Goal: Transaction & Acquisition: Purchase product/service

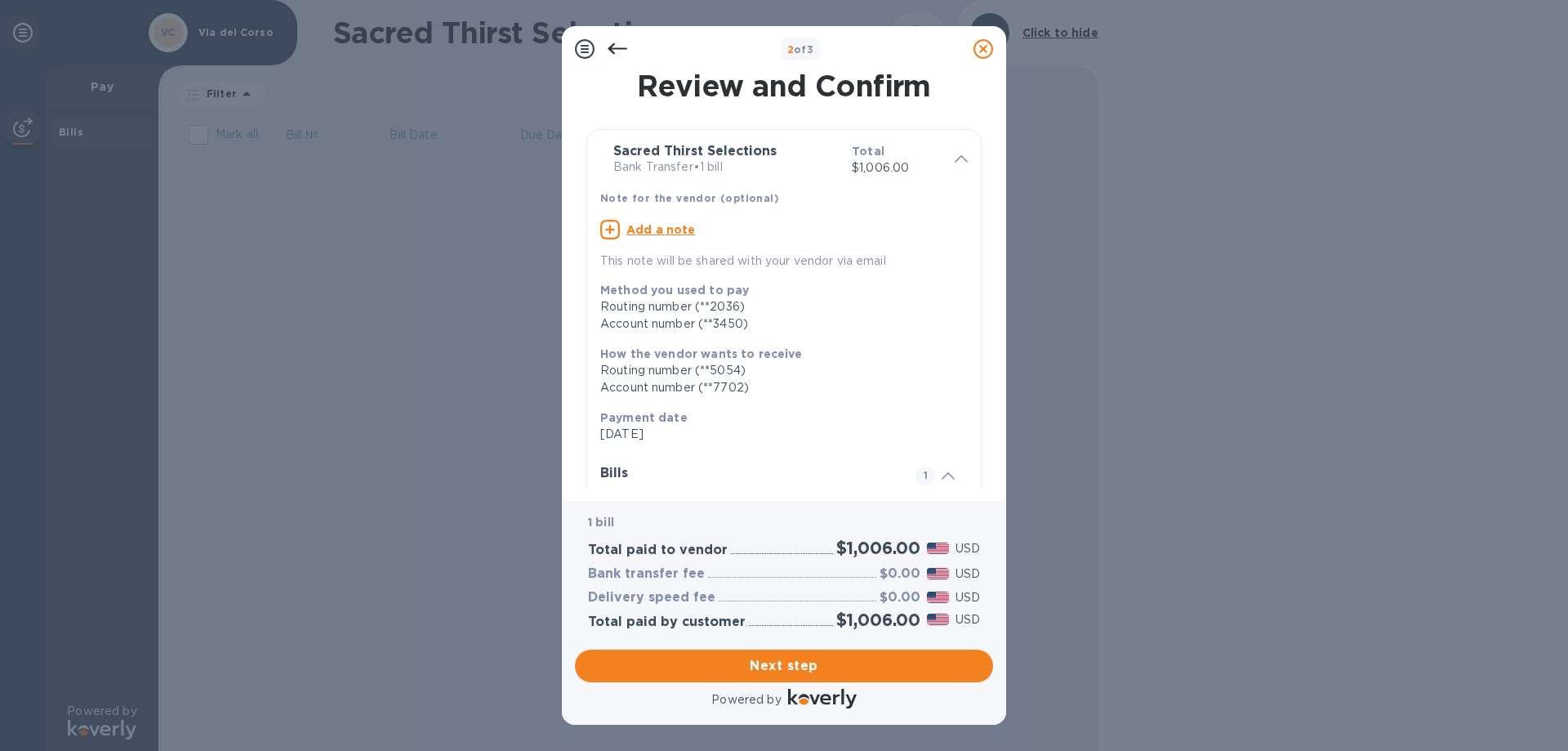
click at [954, 158] on icon at bounding box center [961, 159] width 13 height 8
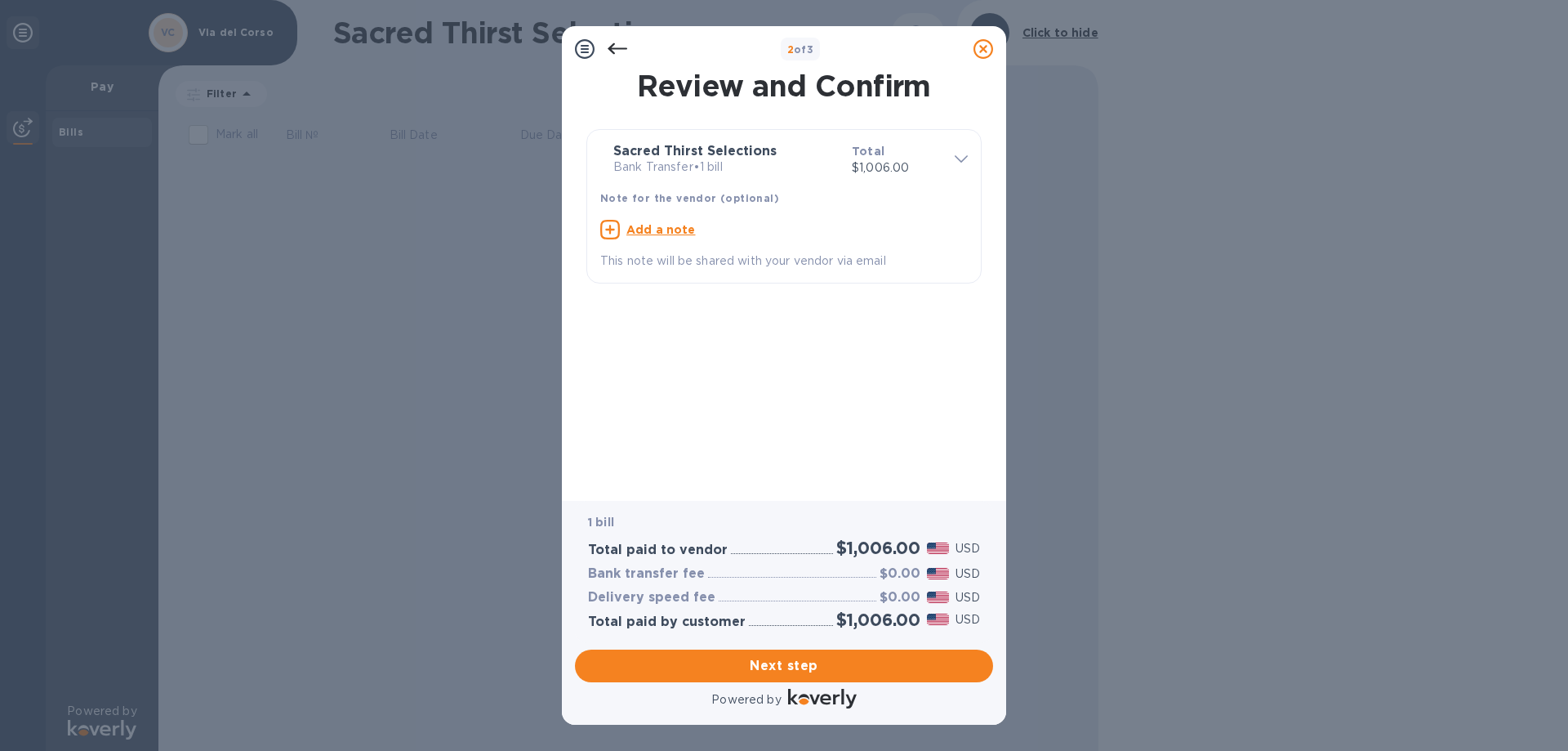
click at [951, 158] on div at bounding box center [962, 159] width 26 height 28
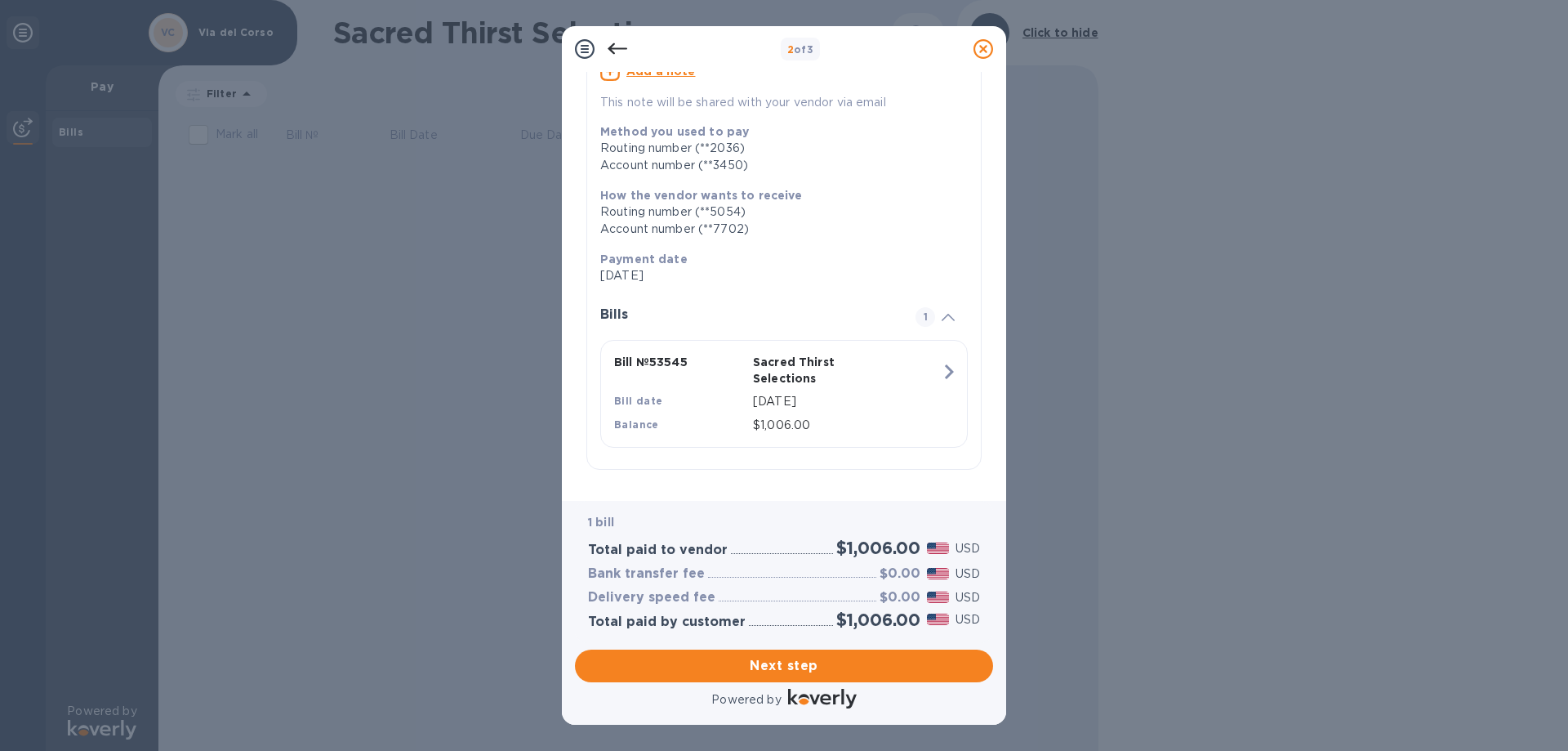
scroll to position [160, 0]
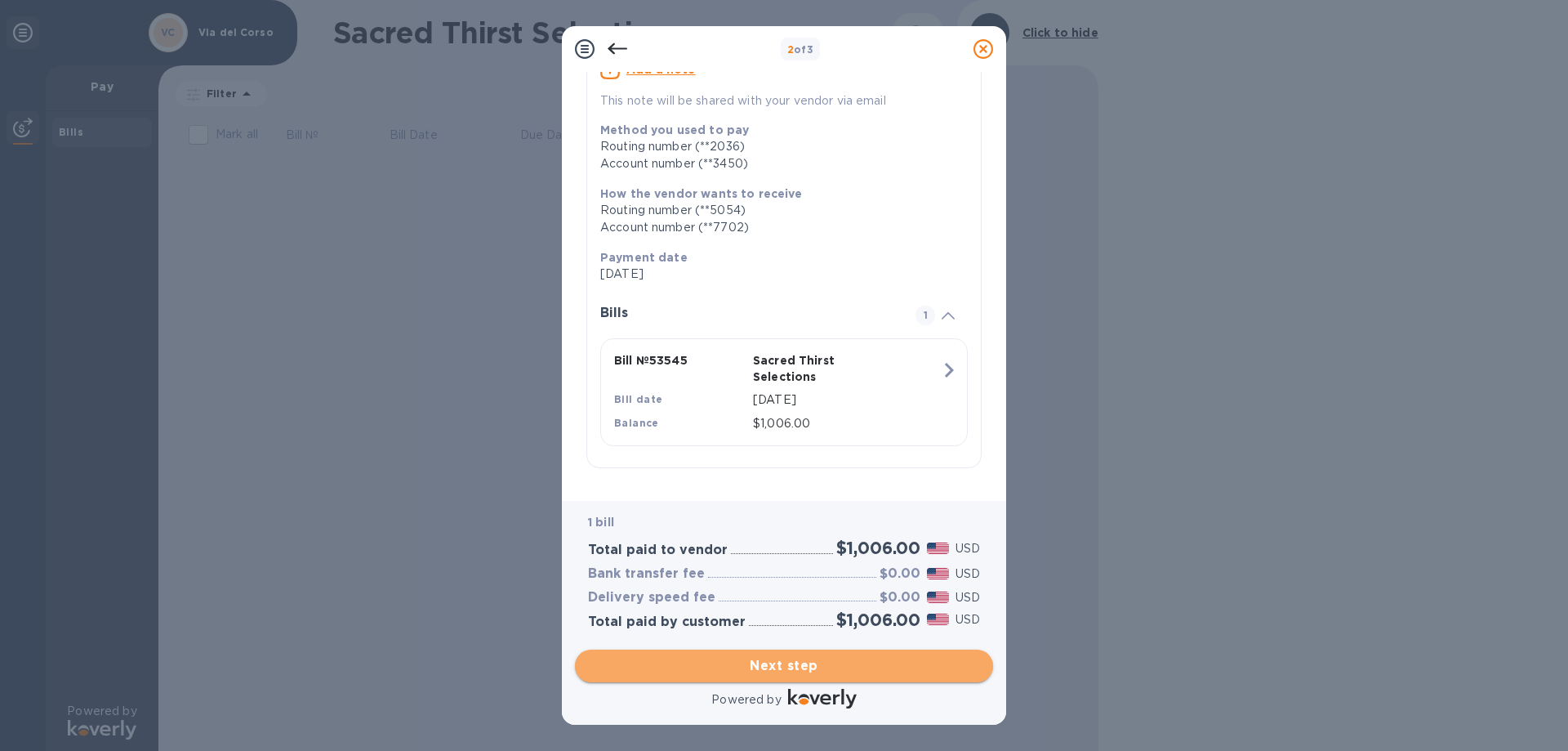
click at [797, 668] on span "Next step" at bounding box center [784, 665] width 392 height 20
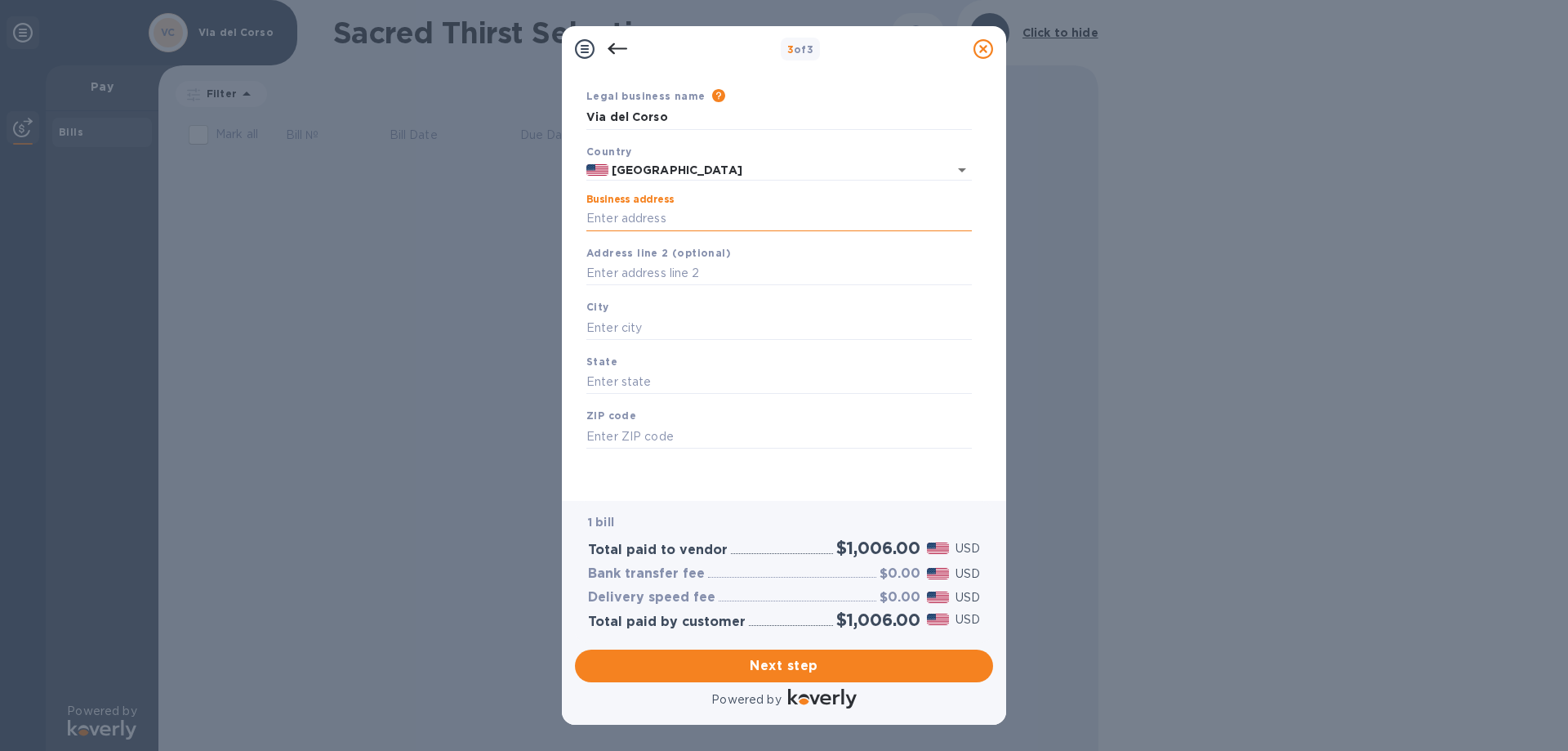
click at [739, 216] on input "Business address" at bounding box center [779, 219] width 386 height 25
type input "1788 [PERSON_NAME] AVE"
click at [750, 320] on input "text" at bounding box center [779, 327] width 386 height 25
click at [749, 336] on input "text" at bounding box center [779, 327] width 386 height 25
type input "Berkeley"
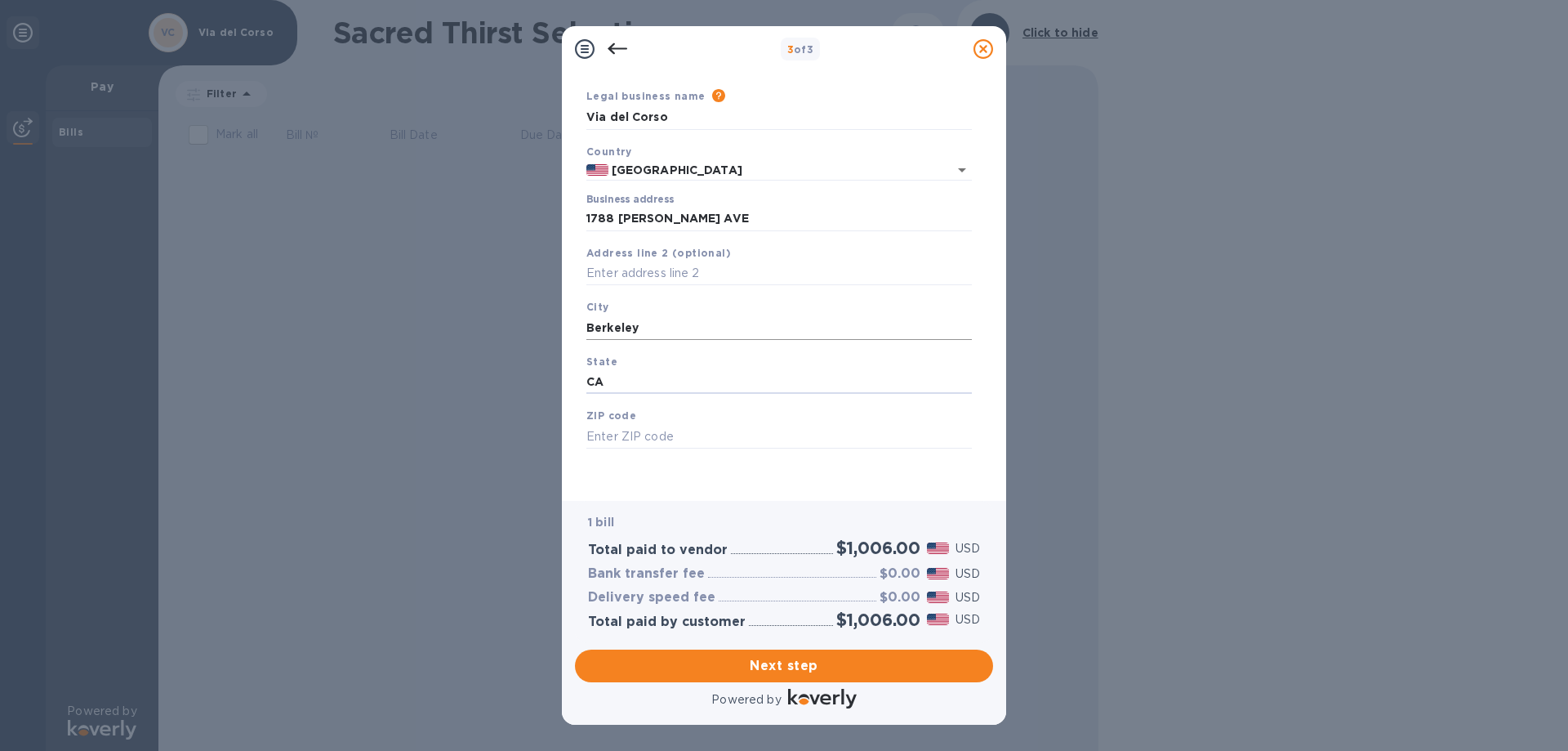
type input "CA"
type input "94709"
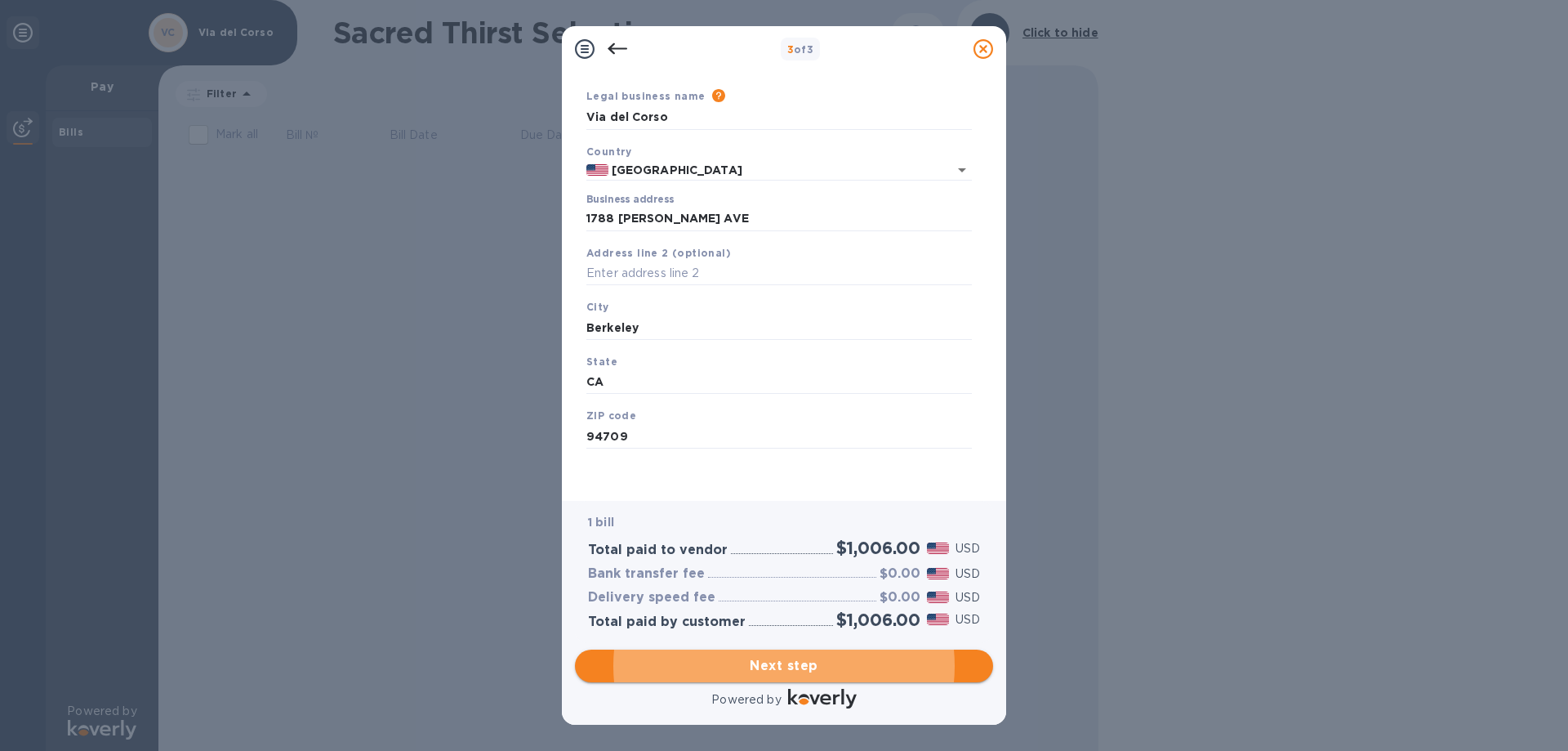
click at [796, 667] on span "Next step" at bounding box center [784, 665] width 392 height 20
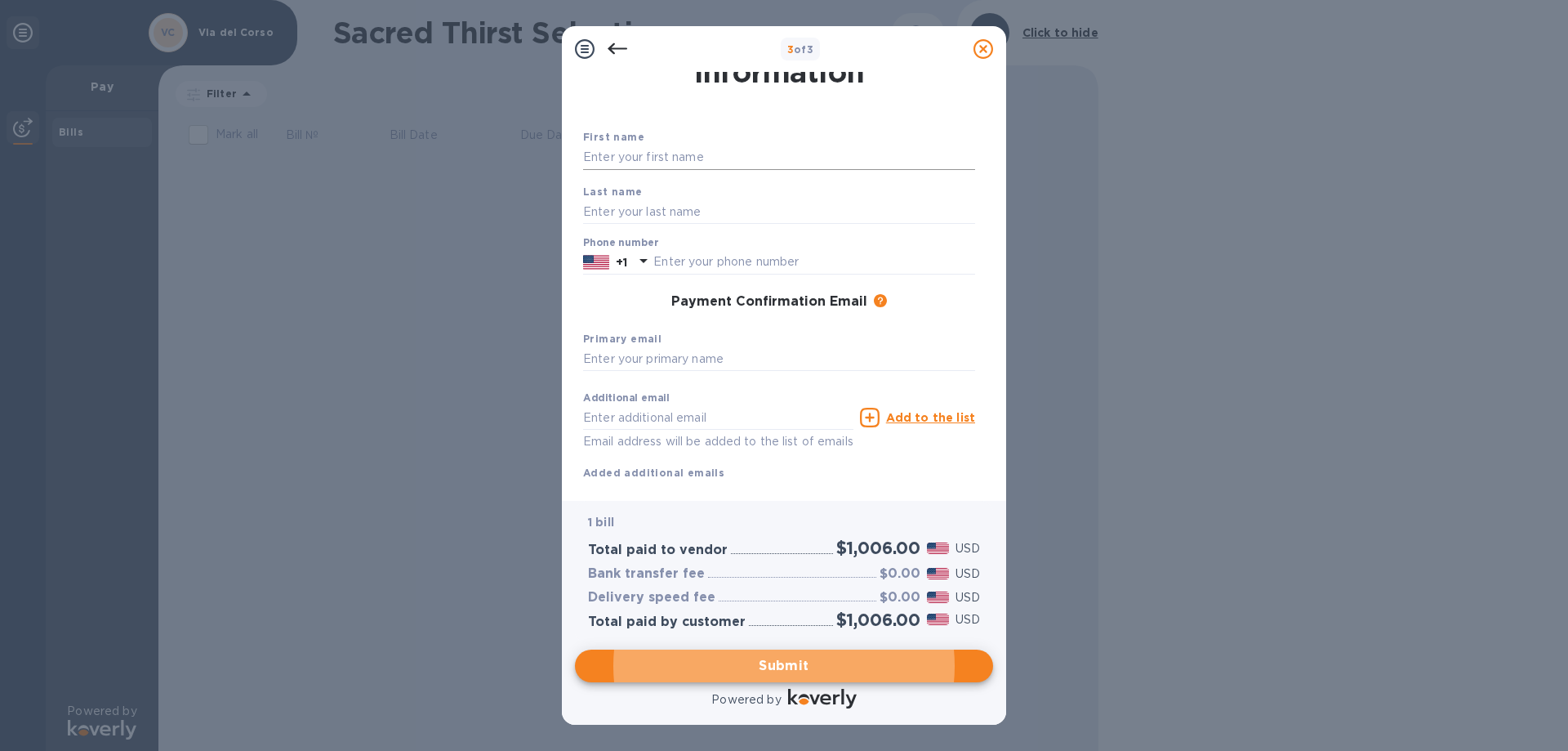
click at [679, 157] on input "text" at bounding box center [779, 158] width 392 height 25
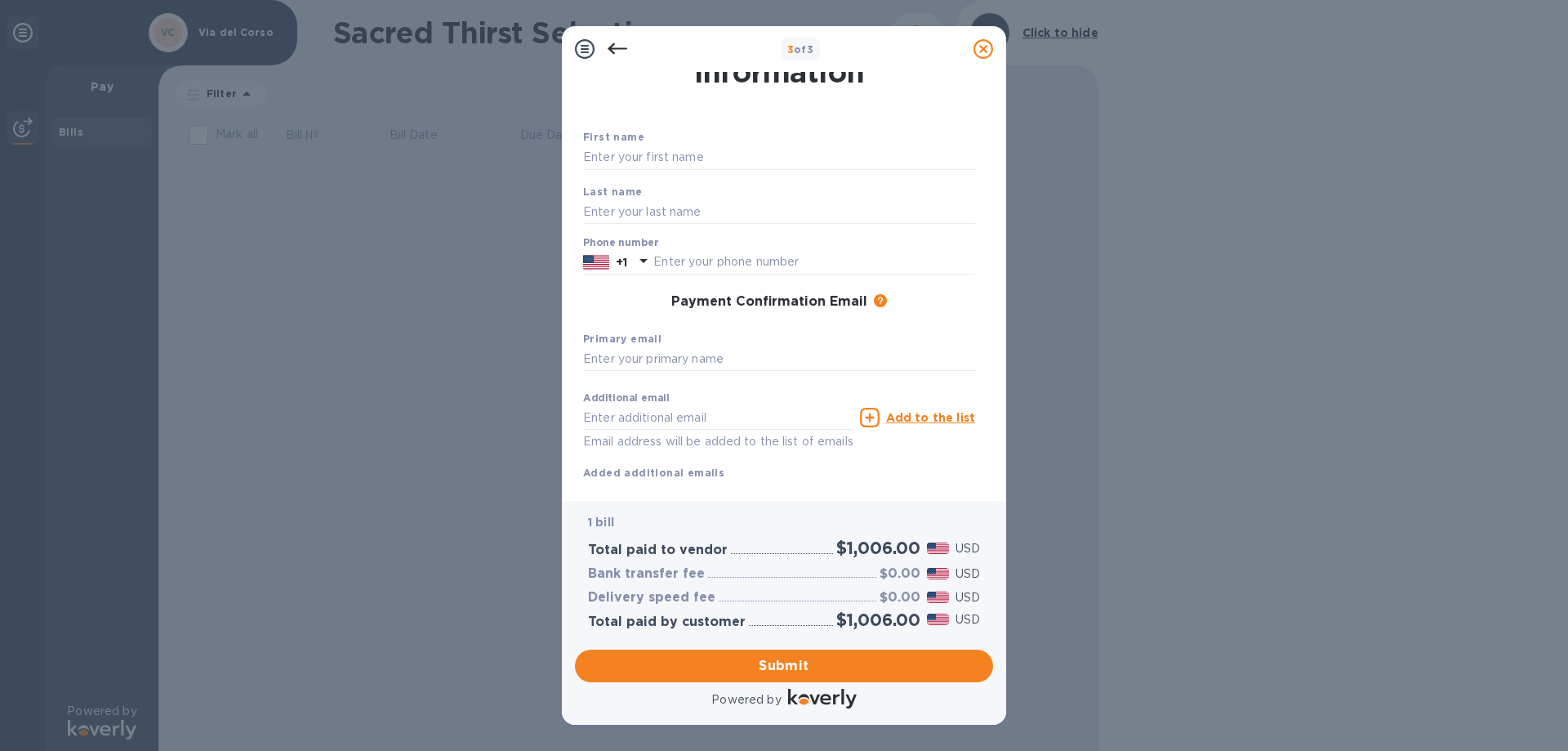
click at [450, 408] on div "3 of 3 Payment Contact Information First name Last name Phone number +1 Payment…" at bounding box center [784, 376] width 1568 height 751
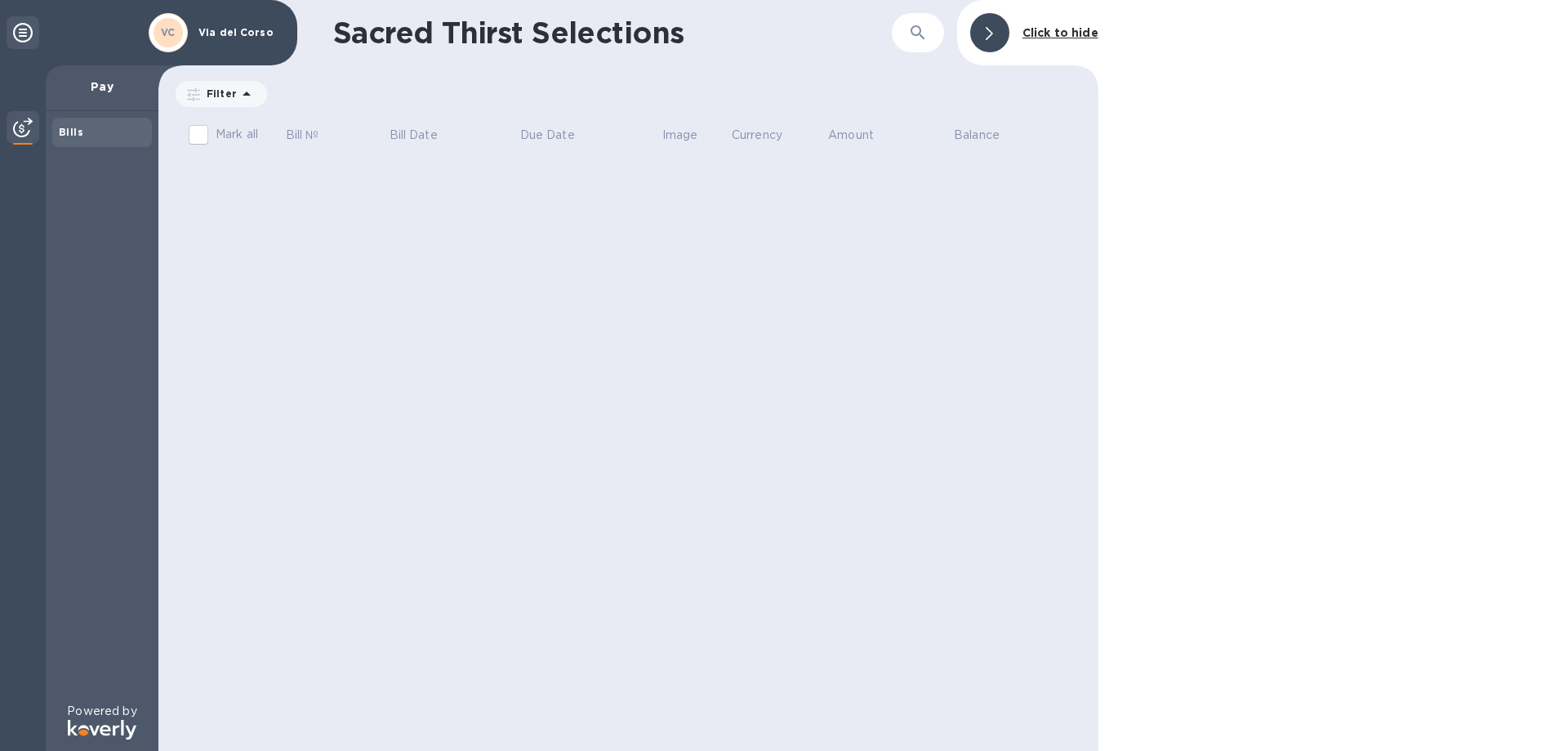
click at [71, 129] on b "Bills" at bounding box center [71, 131] width 25 height 12
click at [989, 28] on icon at bounding box center [989, 34] width 8 height 13
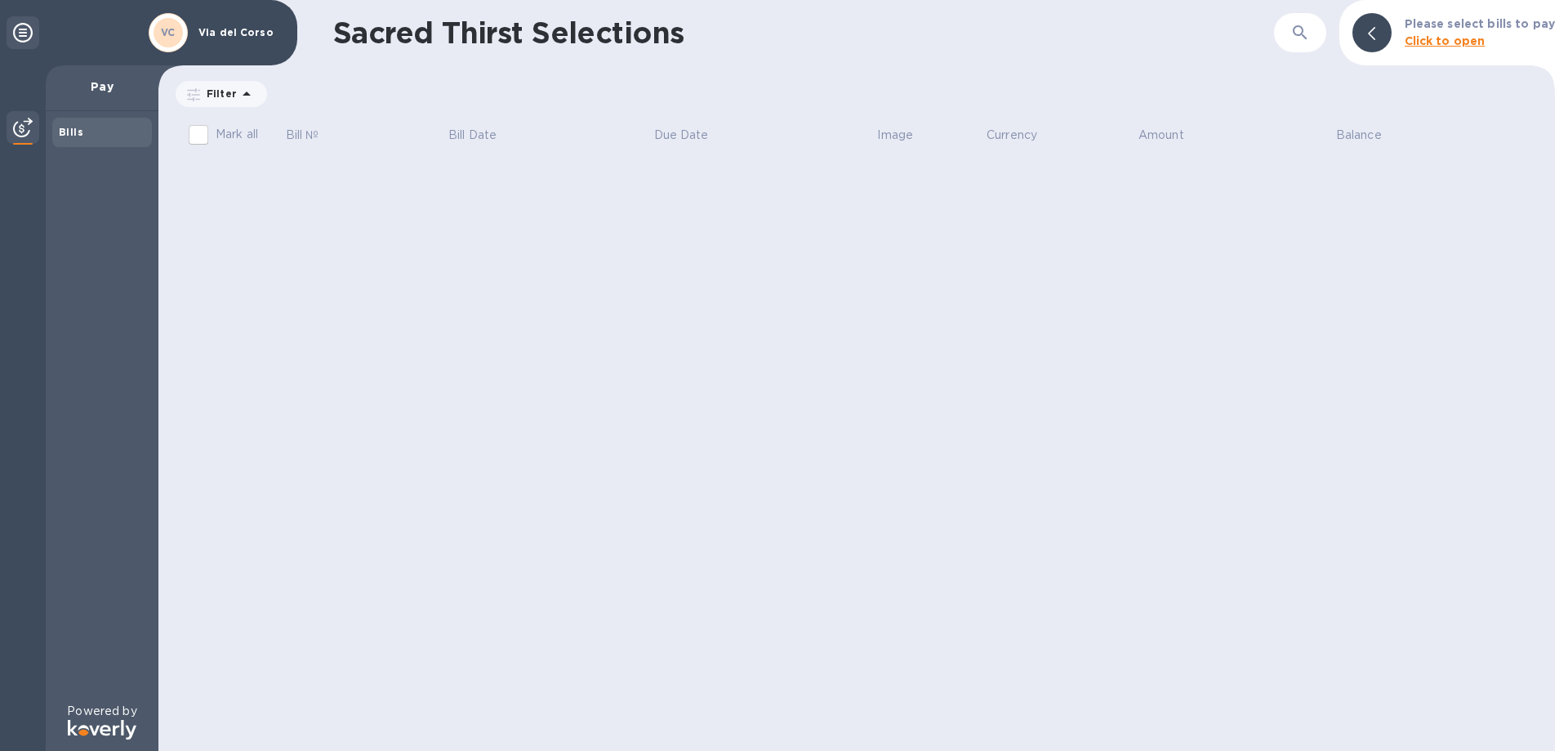
click at [1420, 40] on b "Click to open" at bounding box center [1445, 41] width 81 height 13
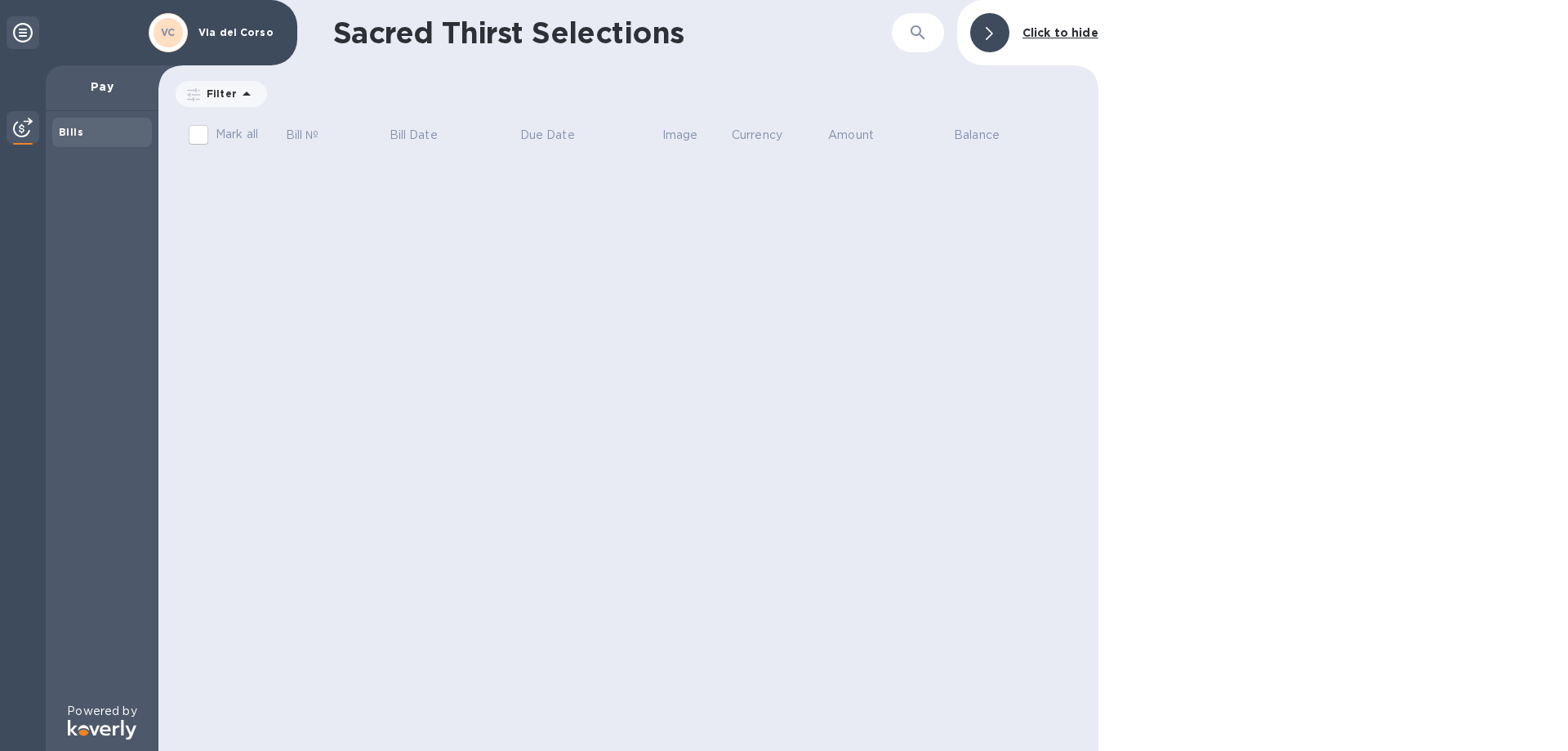
click at [22, 125] on img at bounding box center [23, 127] width 20 height 20
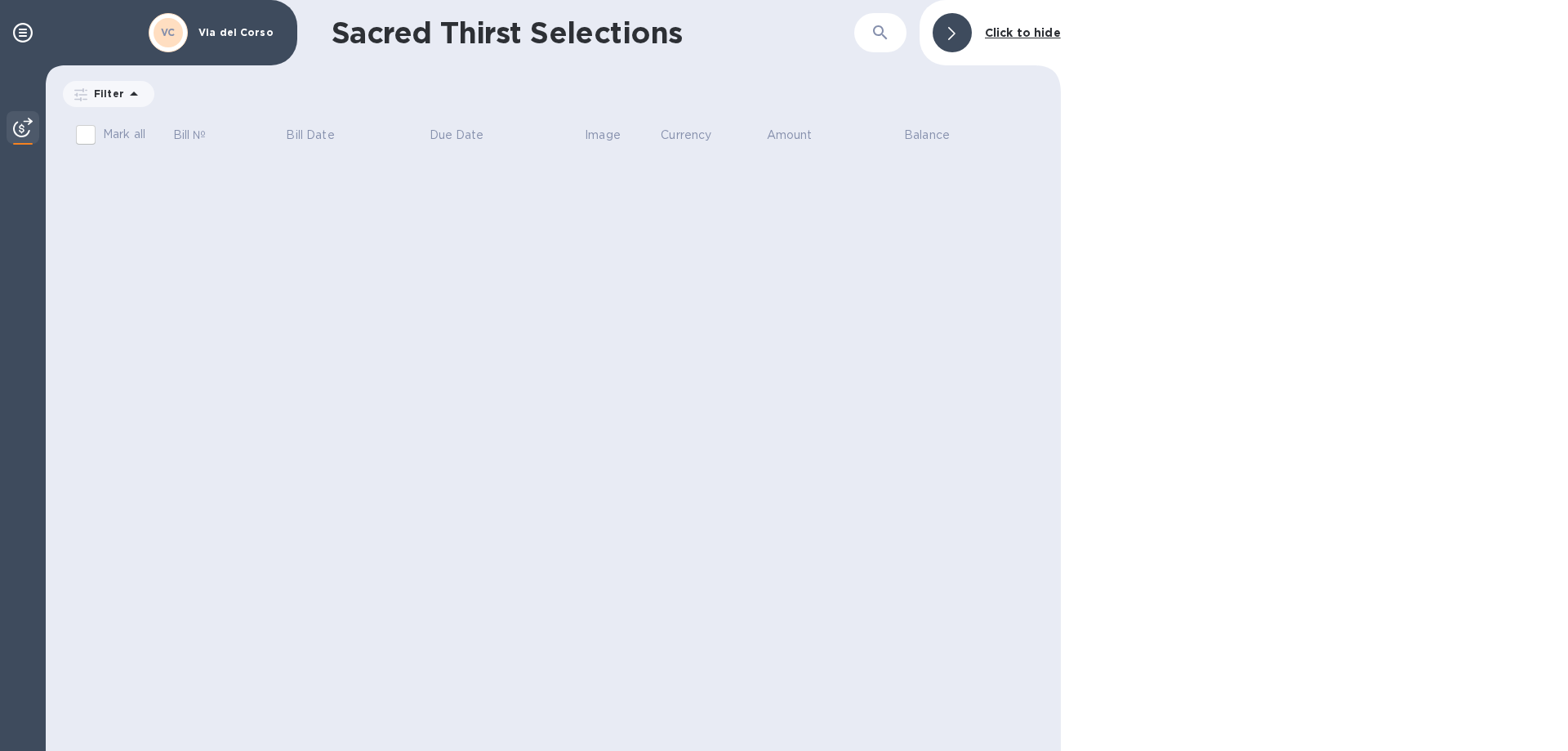
click at [23, 125] on img at bounding box center [23, 127] width 20 height 20
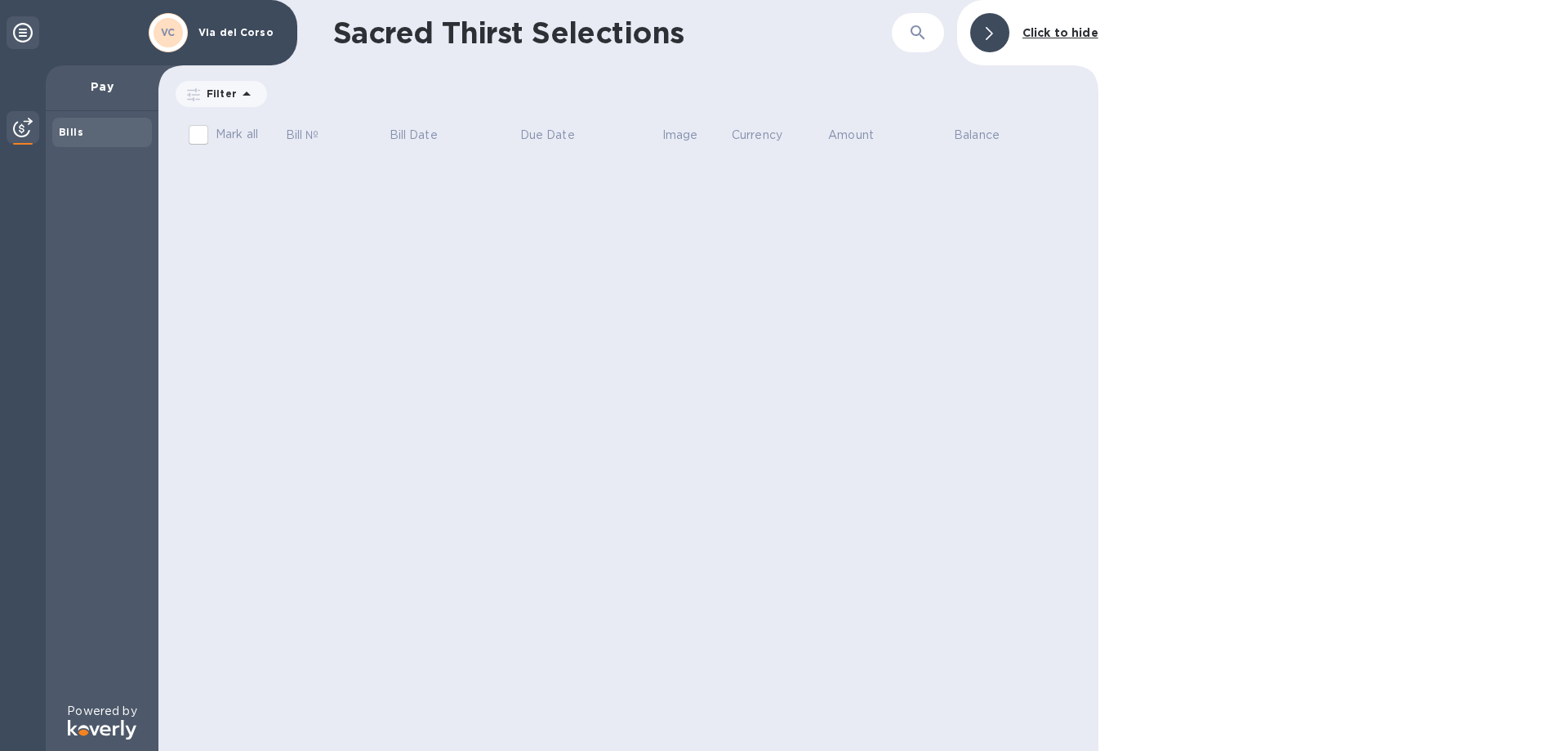
click at [15, 32] on icon at bounding box center [23, 32] width 20 height 20
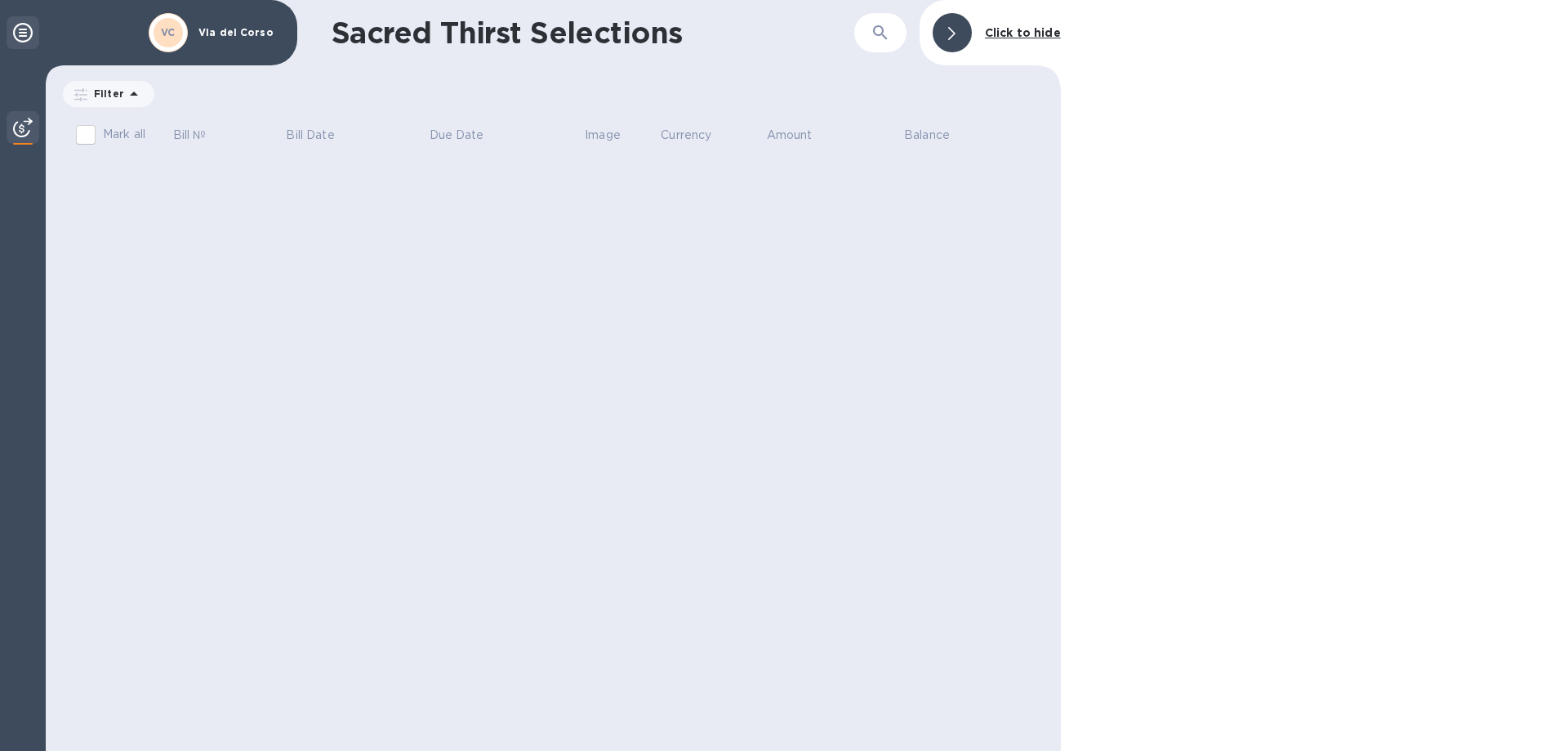
click at [18, 32] on icon at bounding box center [23, 32] width 20 height 20
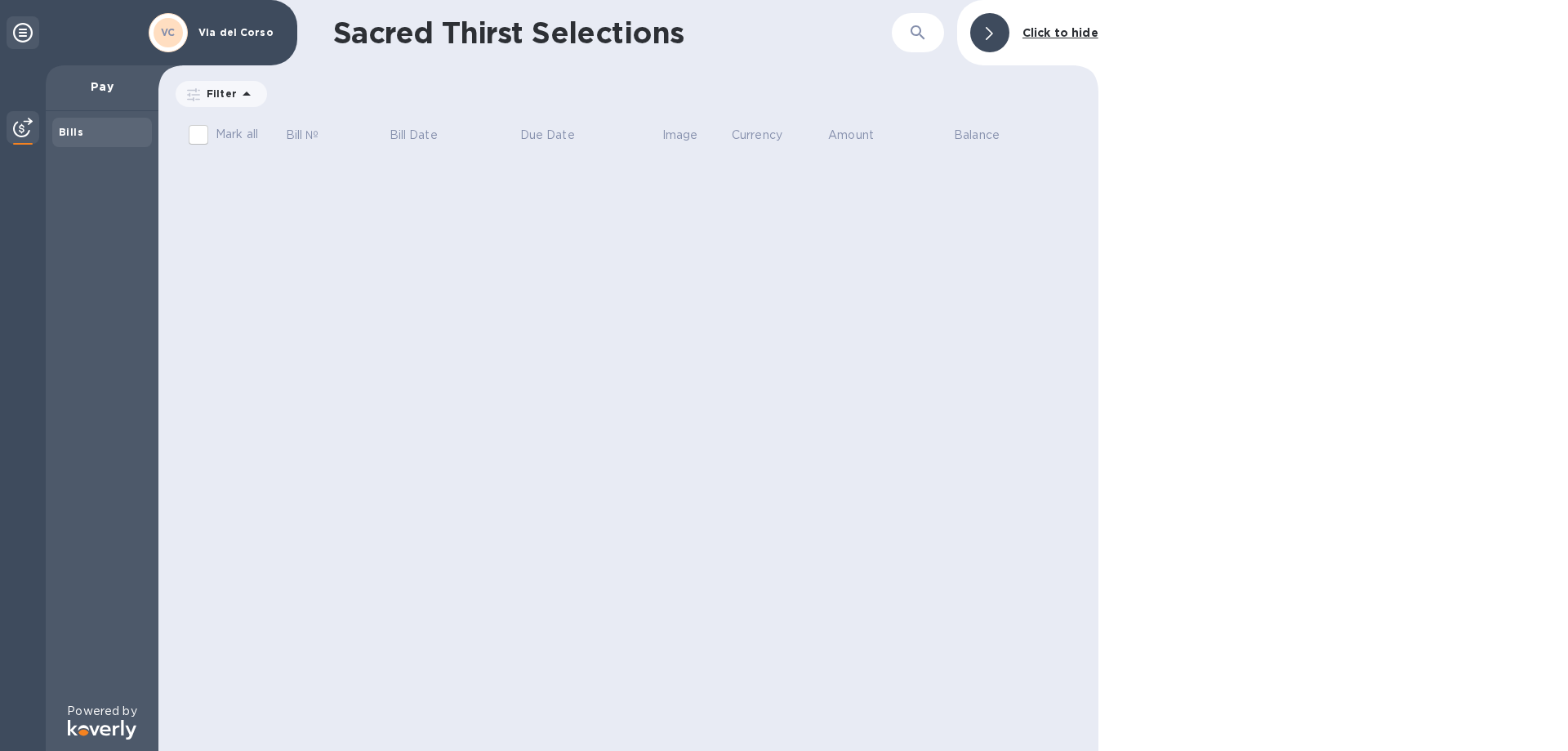
click at [1048, 34] on b "Click to hide" at bounding box center [1060, 33] width 76 height 13
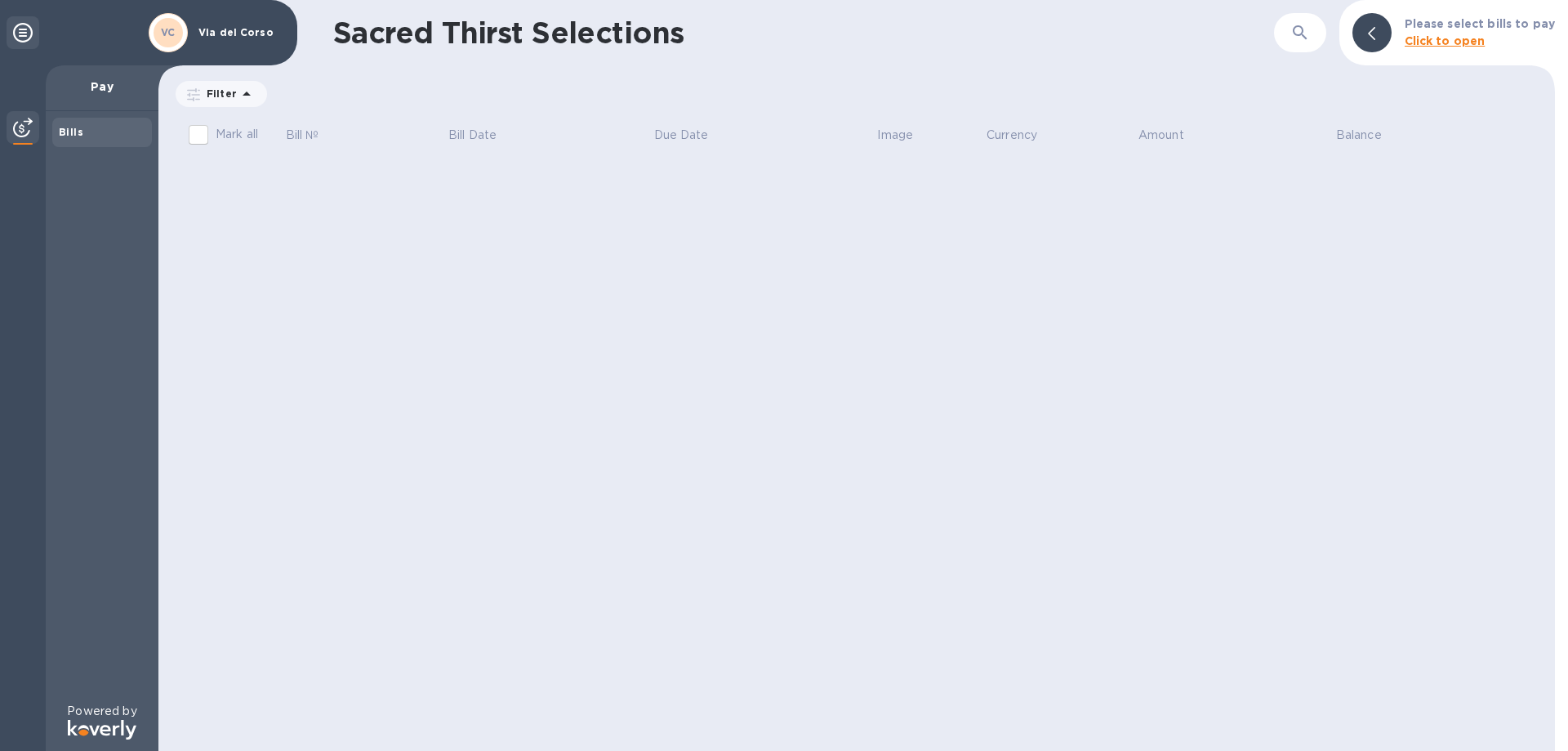
click at [231, 35] on p "Via del Corso" at bounding box center [239, 33] width 82 height 11
click at [195, 133] on input "Mark all" at bounding box center [198, 135] width 34 height 34
click at [197, 126] on input "Mark all" at bounding box center [198, 135] width 34 height 34
click at [197, 131] on input "Mark all" at bounding box center [198, 135] width 34 height 34
click at [189, 34] on div "VC" at bounding box center [168, 32] width 46 height 46
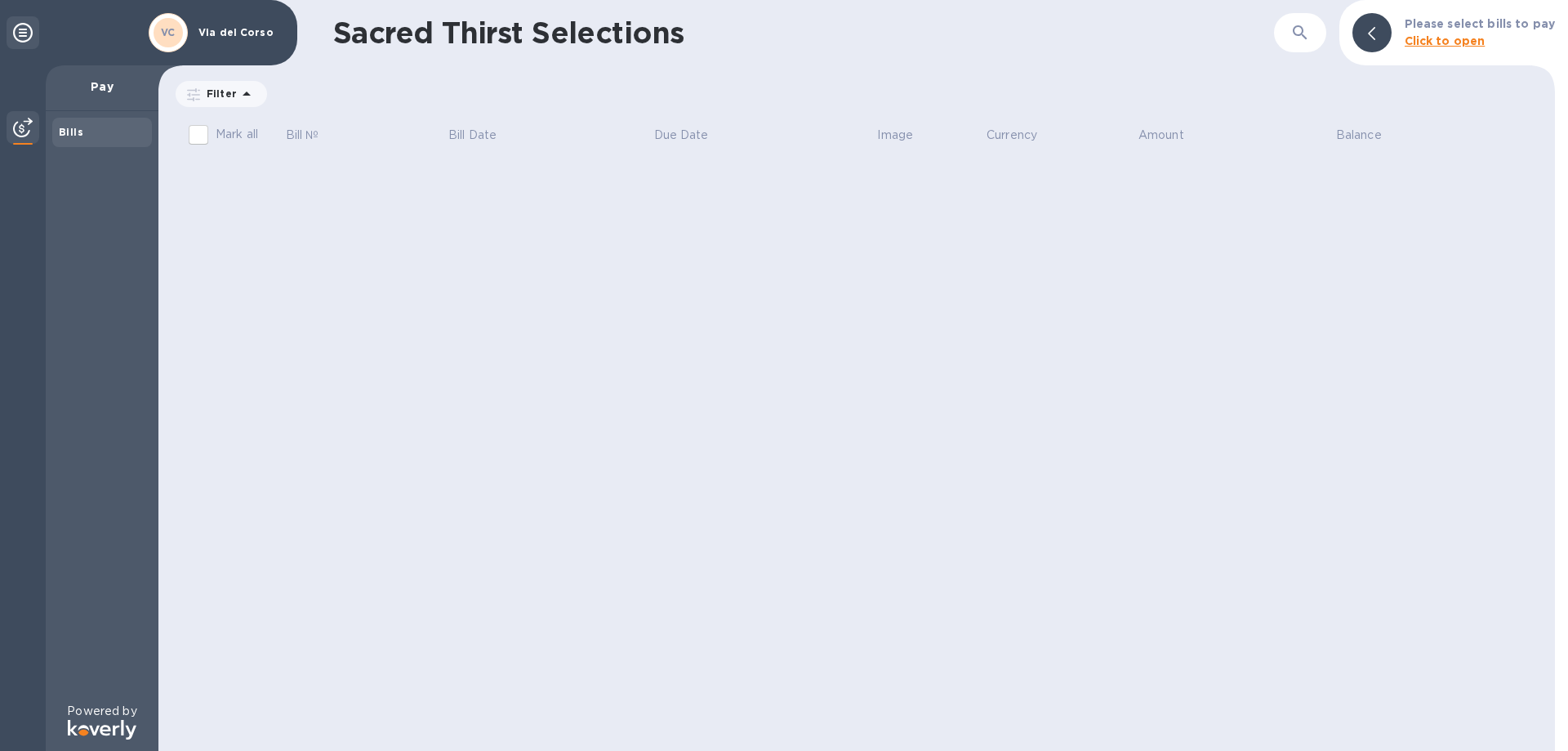
click at [0, 28] on div "VC Via del Corso" at bounding box center [148, 32] width 297 height 65
click at [22, 31] on icon at bounding box center [23, 32] width 20 height 20
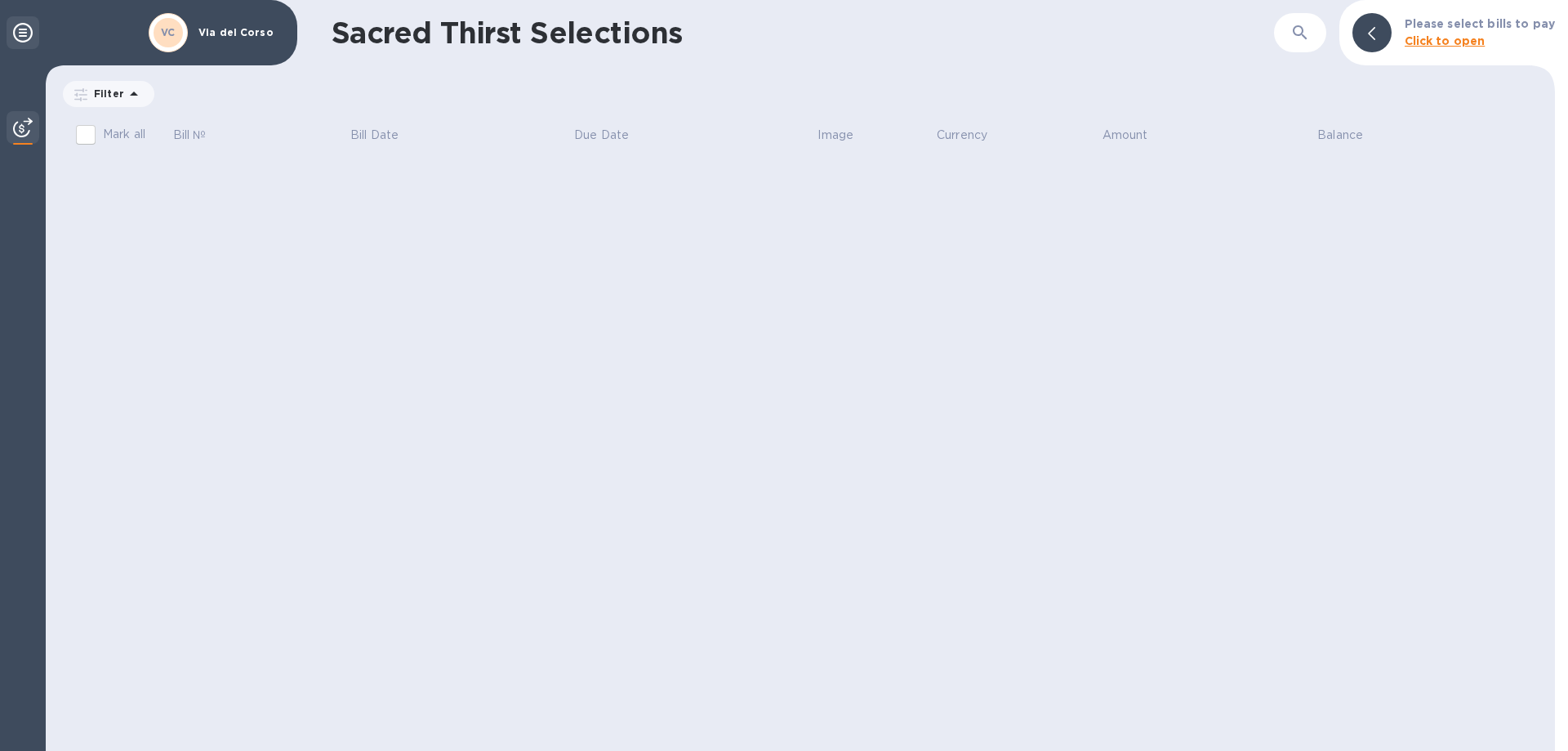
click at [22, 31] on icon at bounding box center [23, 32] width 20 height 20
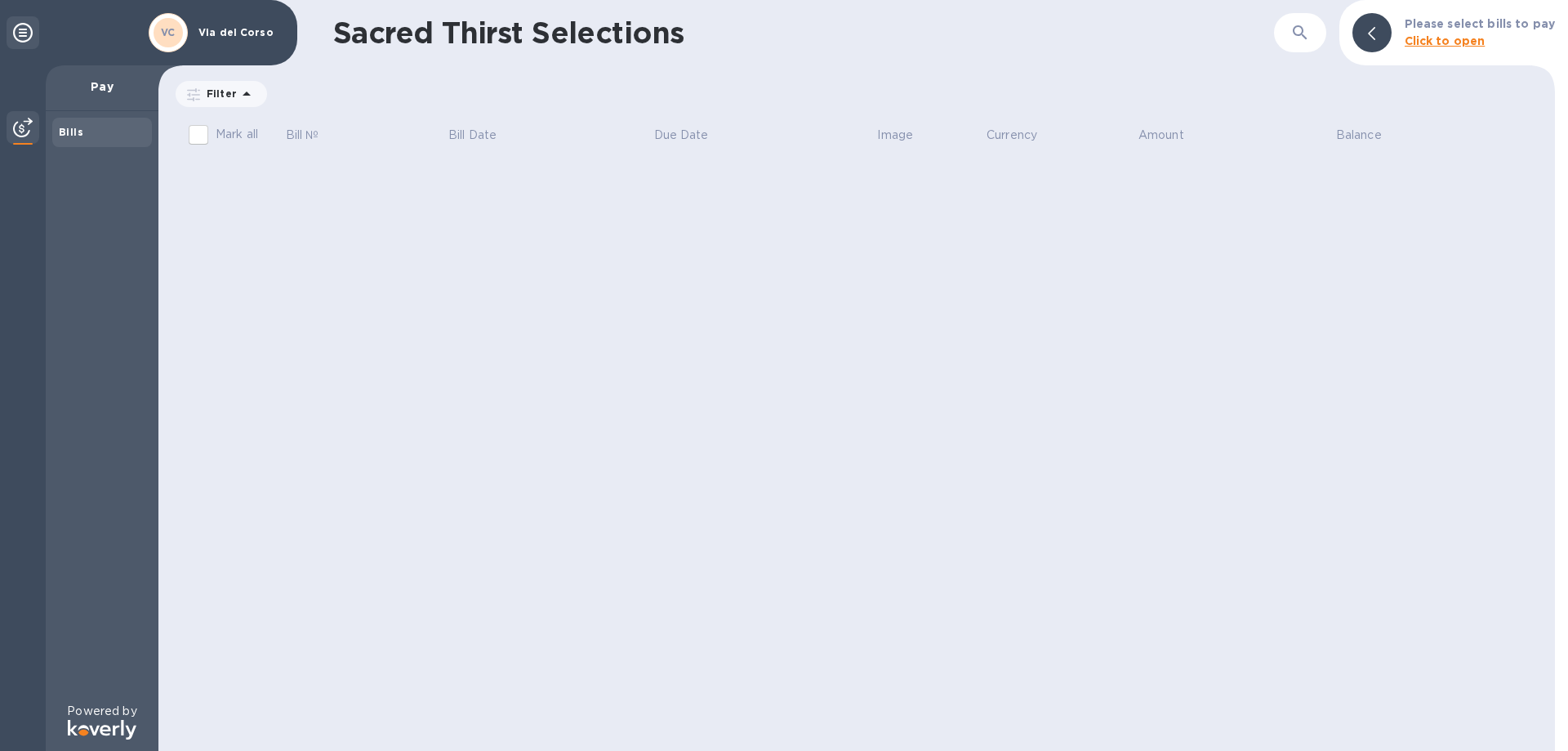
click at [15, 125] on img at bounding box center [23, 127] width 20 height 20
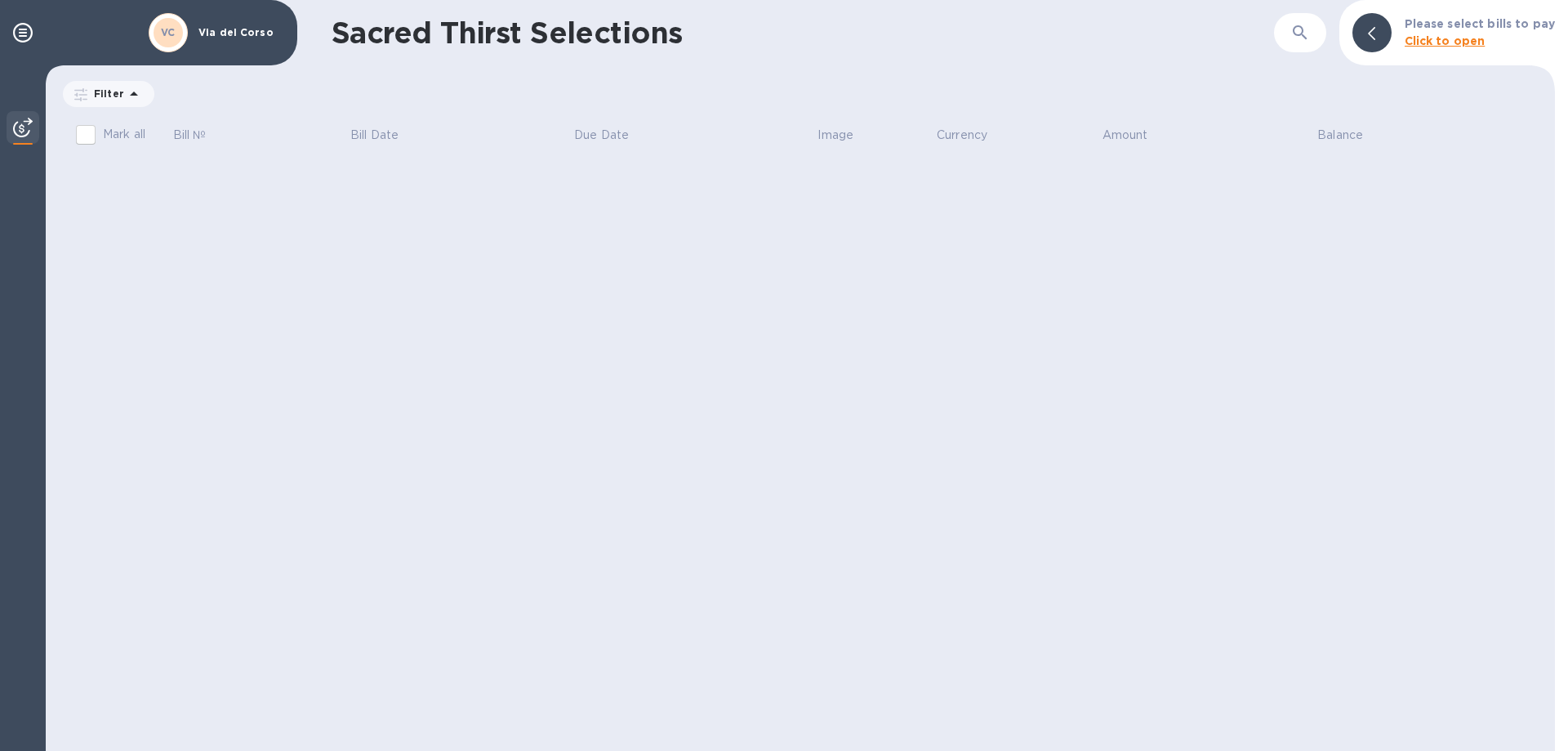
click at [25, 125] on img at bounding box center [23, 127] width 20 height 20
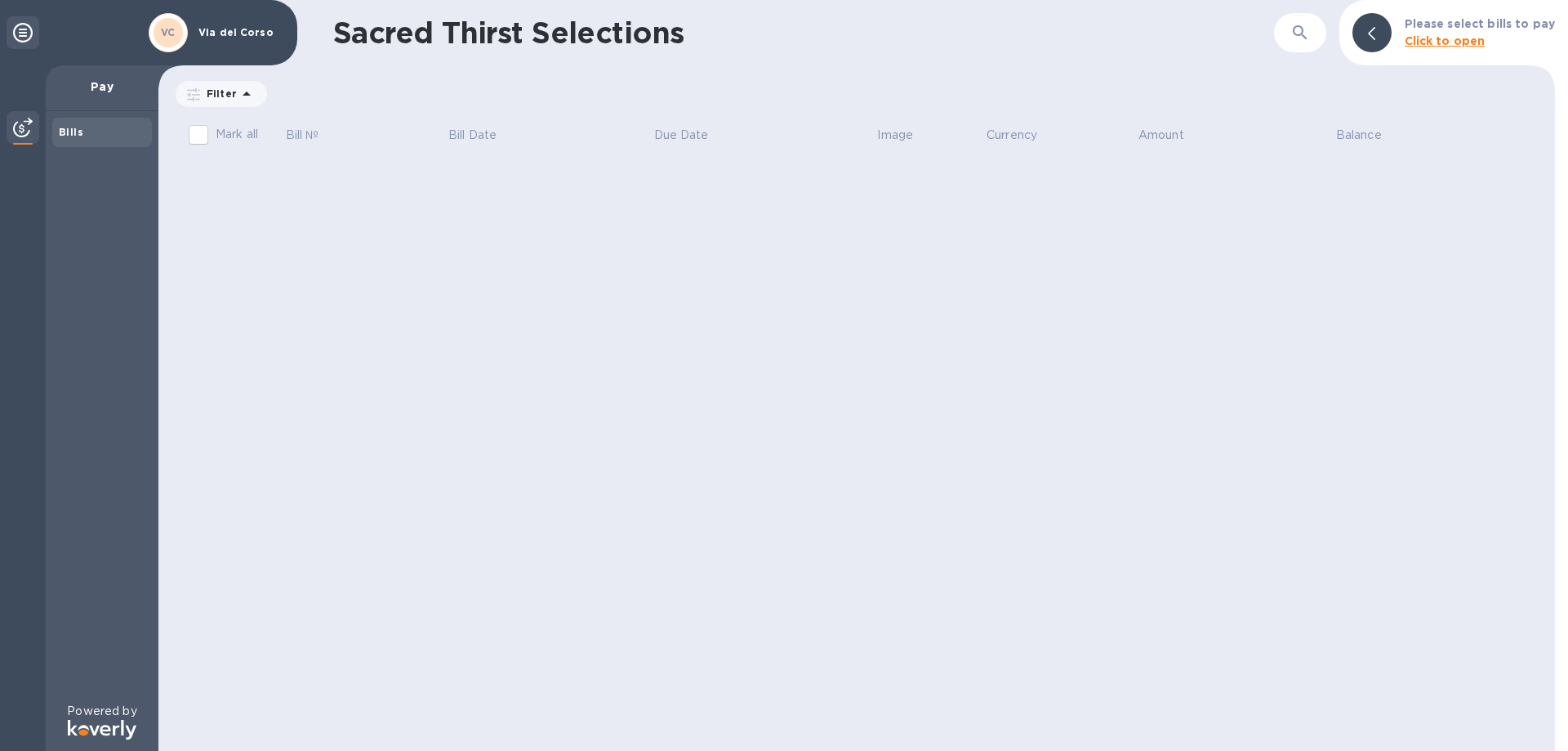
click at [91, 138] on div "Bills" at bounding box center [102, 132] width 87 height 16
drag, startPoint x: 92, startPoint y: 138, endPoint x: 92, endPoint y: 115, distance: 23.0
click at [92, 131] on div "Bills" at bounding box center [102, 132] width 87 height 16
click at [97, 75] on div "Pay" at bounding box center [103, 88] width 113 height 46
click at [99, 91] on p "Pay" at bounding box center [102, 86] width 87 height 16
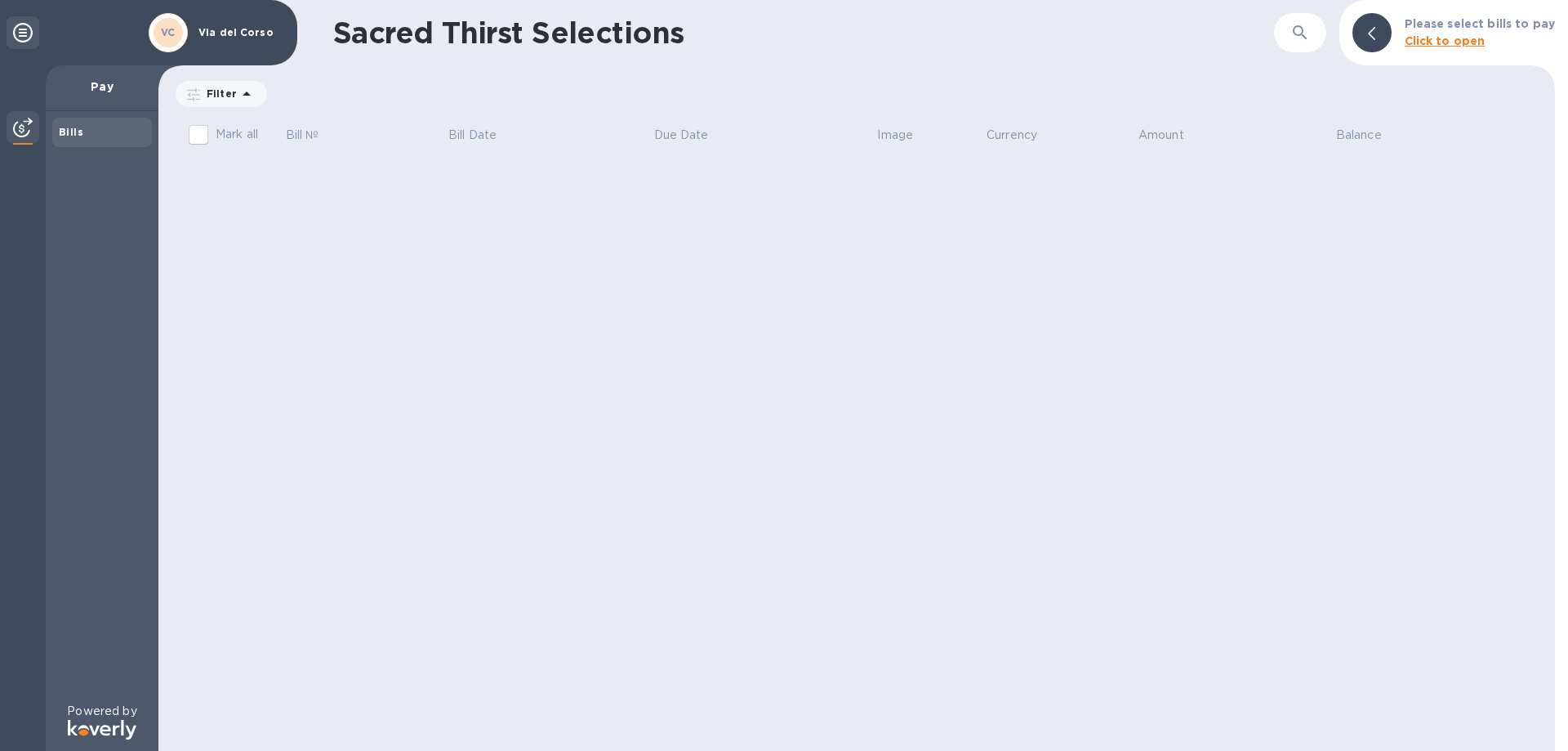
click at [94, 716] on p "Powered by" at bounding box center [102, 711] width 70 height 17
click at [21, 33] on icon at bounding box center [23, 32] width 20 height 20
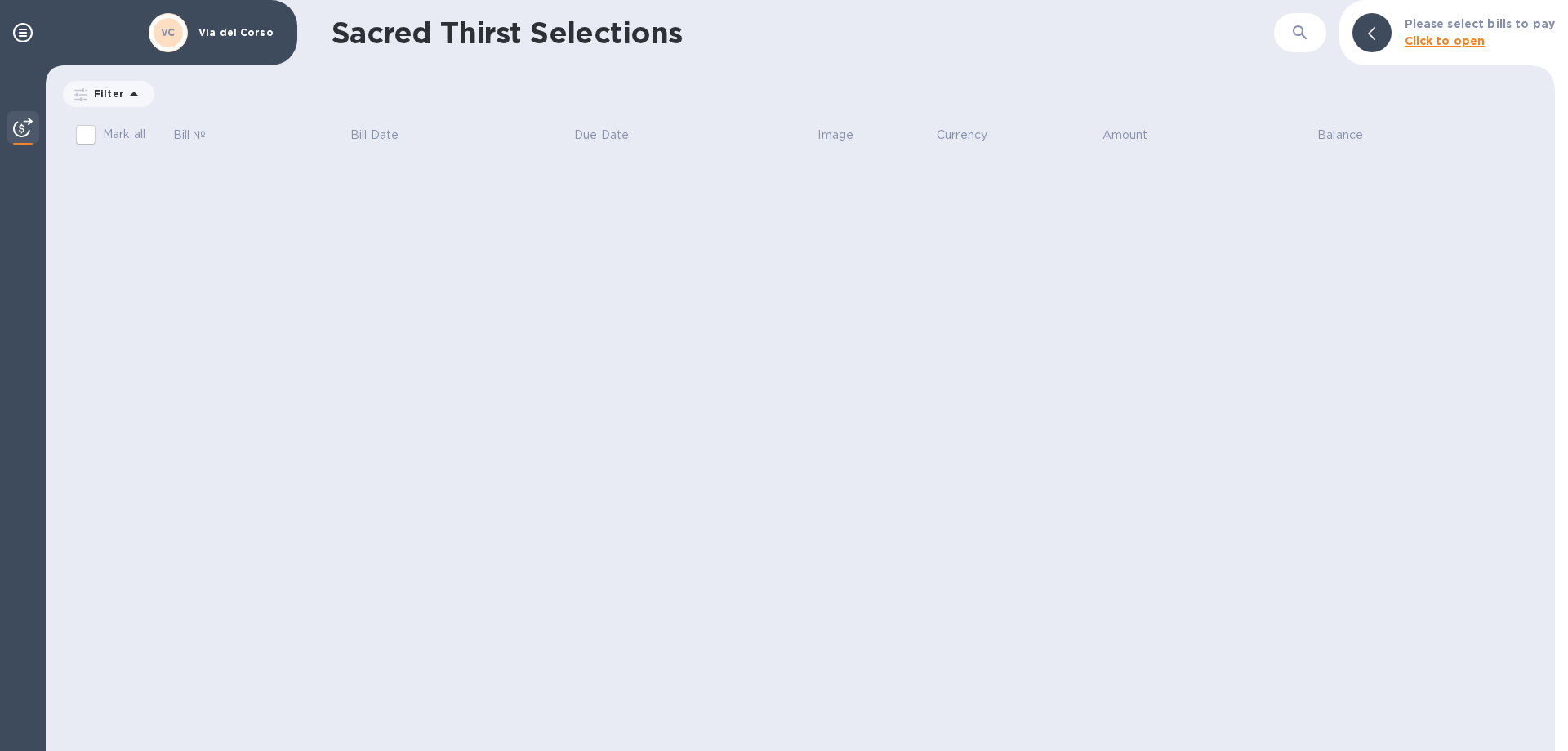
click at [179, 40] on div "VC" at bounding box center [168, 32] width 29 height 29
click at [234, 29] on p "Via del Corso" at bounding box center [239, 33] width 82 height 11
click at [11, 34] on div at bounding box center [23, 32] width 33 height 33
click at [1369, 31] on div at bounding box center [1372, 33] width 40 height 40
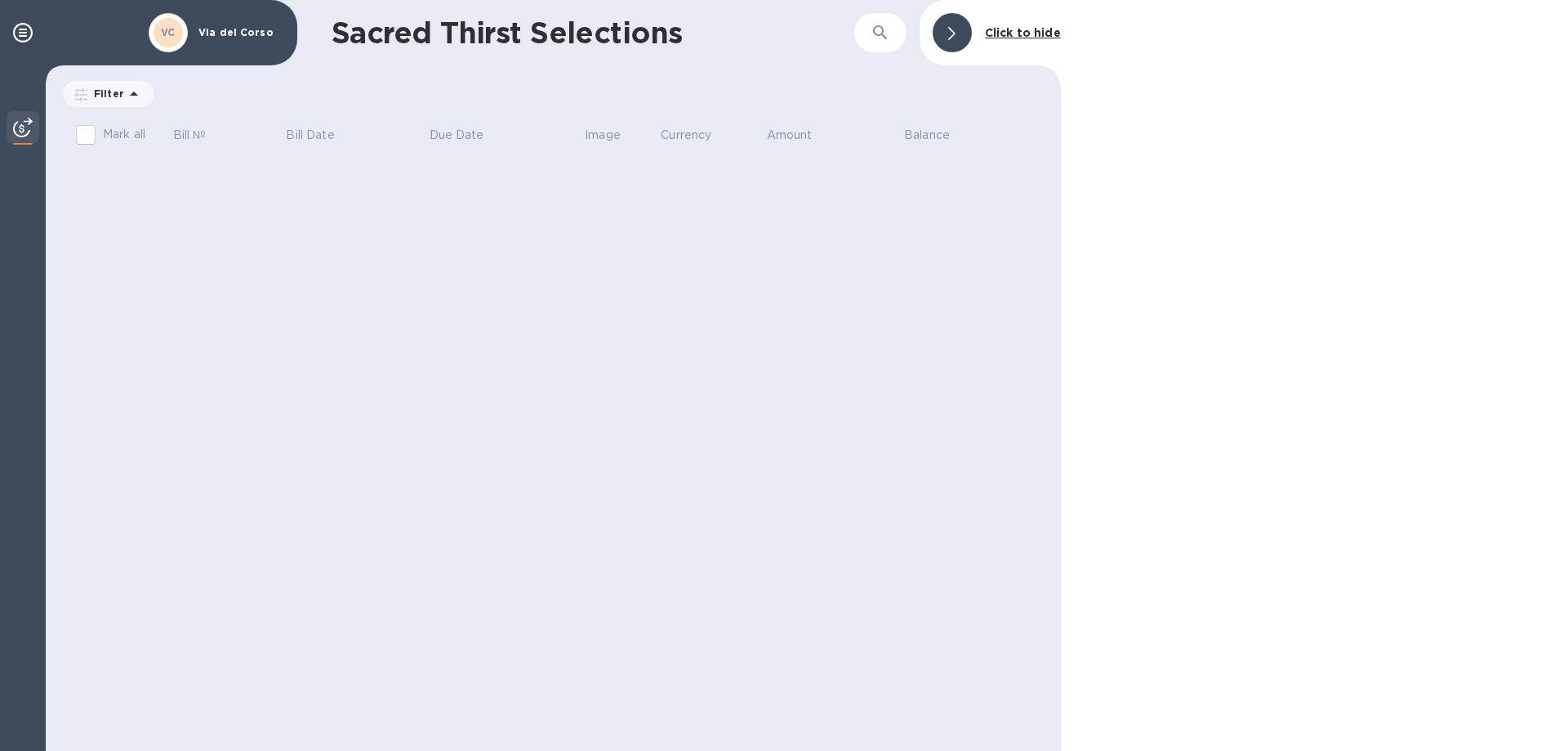
click at [86, 133] on input "Mark all" at bounding box center [86, 135] width 34 height 34
click at [85, 133] on input "Mark all" at bounding box center [86, 135] width 34 height 34
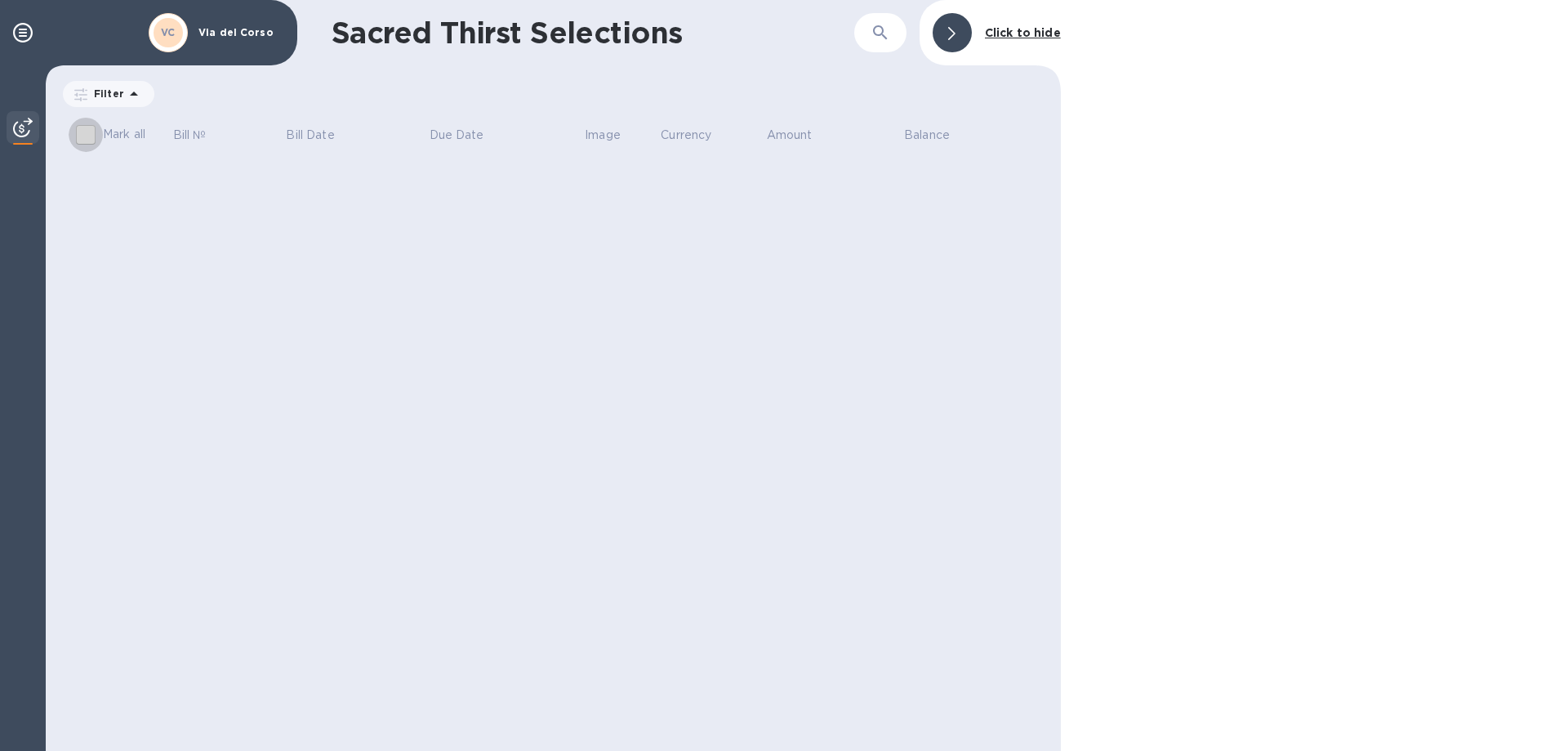
checkbox input "false"
